Goal: Task Accomplishment & Management: Manage account settings

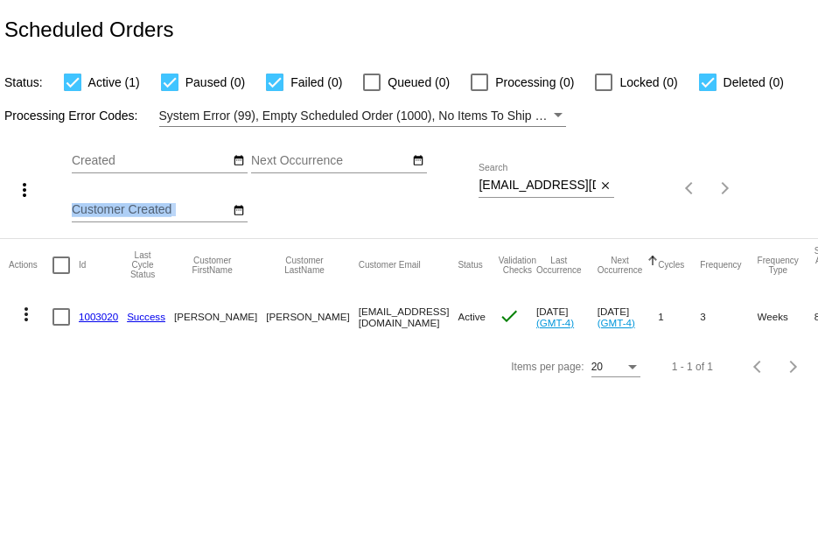
drag, startPoint x: 475, startPoint y: 181, endPoint x: 570, endPoint y: 190, distance: 95.7
click at [570, 190] on div "more_vert Sep Jan Feb Mar [DATE]" at bounding box center [409, 182] width 818 height 111
click at [485, 183] on input "[EMAIL_ADDRESS][DOMAIN_NAME]" at bounding box center [536, 185] width 117 height 14
drag, startPoint x: 478, startPoint y: 185, endPoint x: 620, endPoint y: 204, distance: 143.0
click at [620, 204] on div "more_vert Sep Jan Feb Mar Apr 1" at bounding box center [409, 182] width 818 height 111
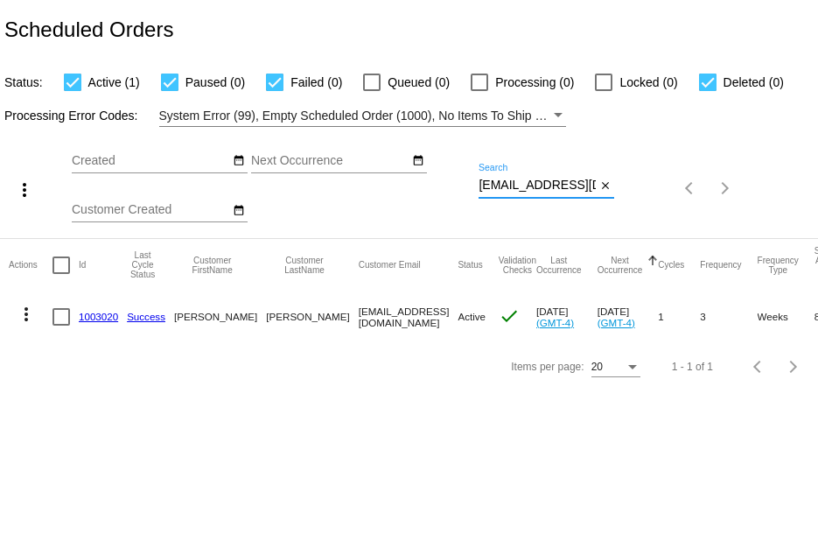
paste input "kacie.rogers@gmail"
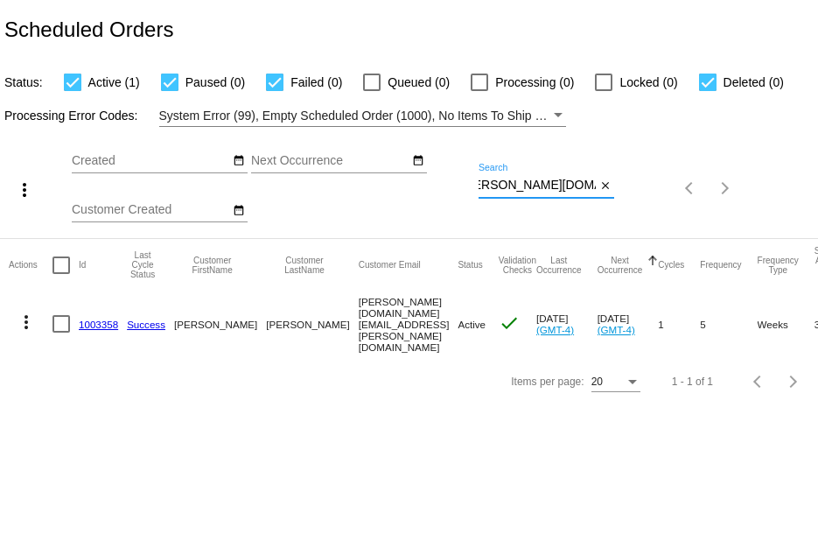
type input "kacie.rogers@gmail.com"
click at [112, 318] on link "1003358" at bounding box center [98, 323] width 39 height 11
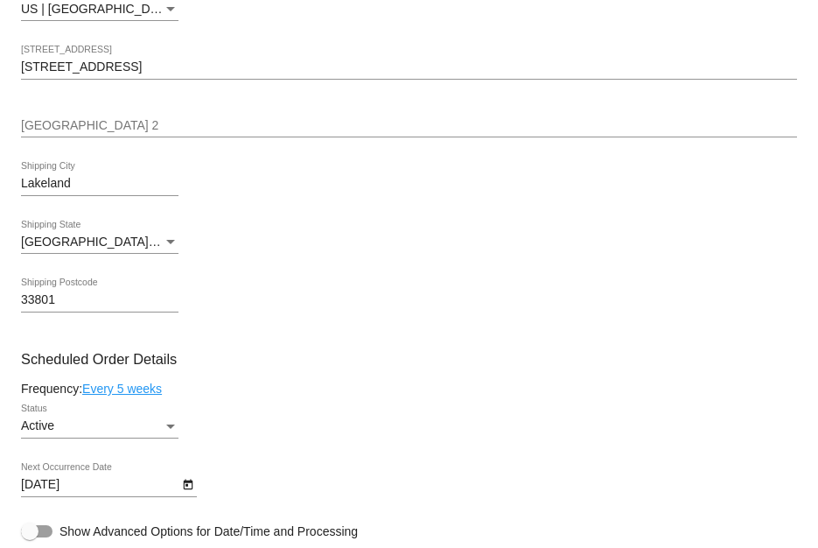
scroll to position [525, 0]
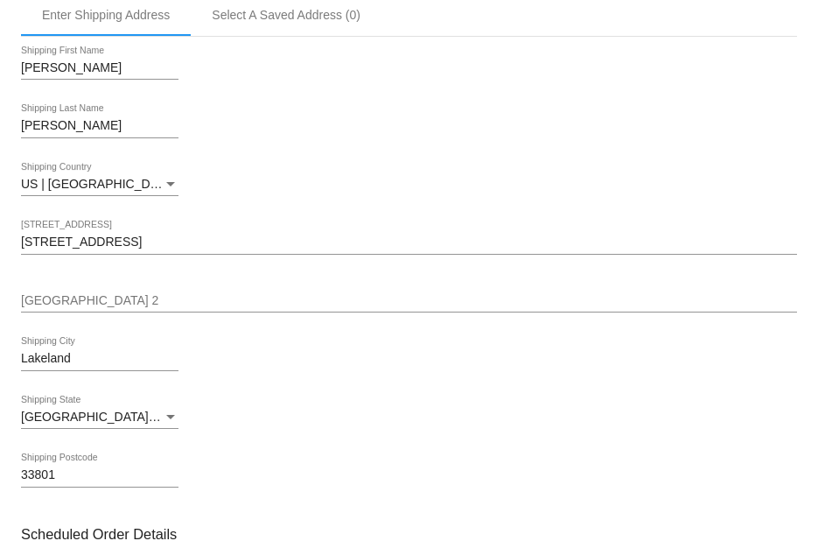
click at [137, 295] on input "Shipping Street 2" at bounding box center [409, 301] width 776 height 14
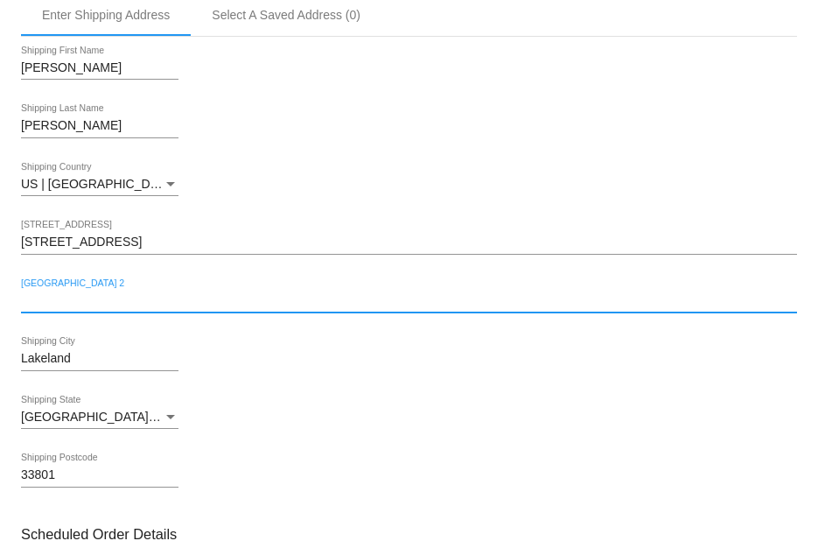
paste input "kacie.rogers@gmail.com"
type input "kacie.rogers@gmail.com"
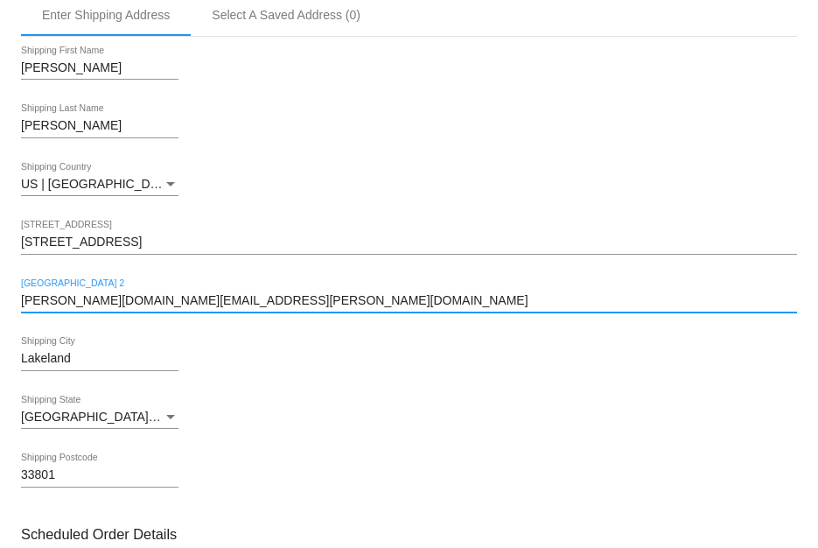
drag, startPoint x: 178, startPoint y: 304, endPoint x: -7, endPoint y: 289, distance: 185.2
click at [0, 289] on html "arrow_back Scheduled Order #1003358 Active more_vert Last Processing Cycle ID: …" at bounding box center [409, 274] width 818 height 548
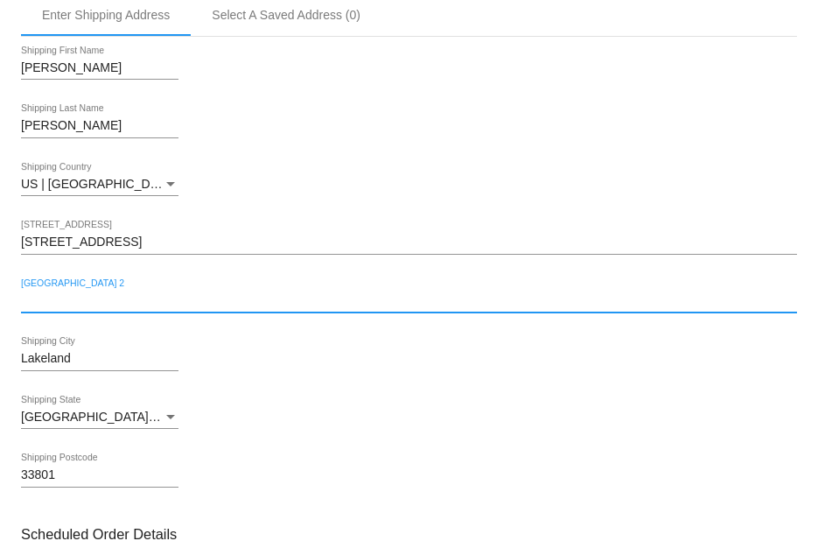
paste input "Unit 310"
type input "Unit 310"
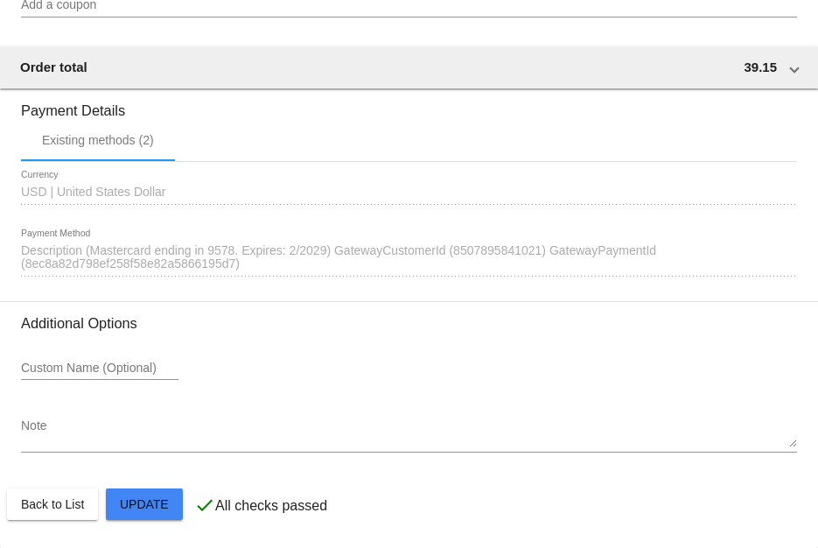
scroll to position [1638, 0]
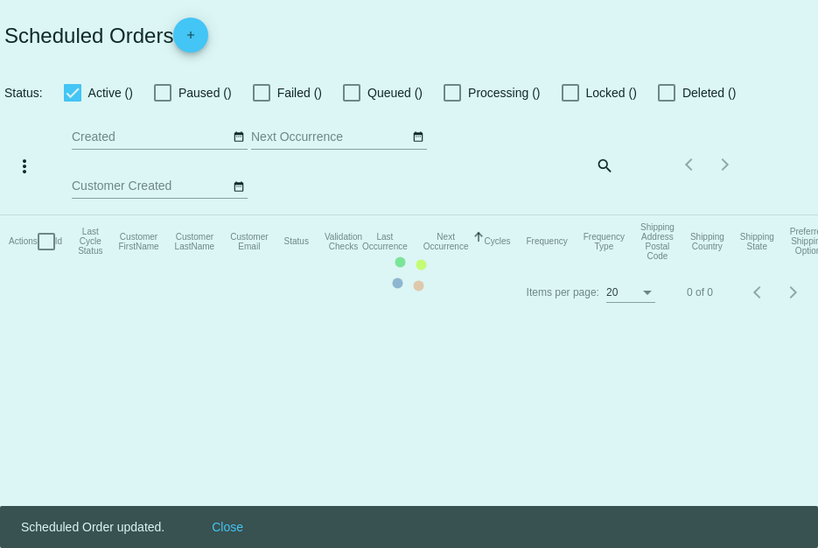
checkbox input "true"
